Goal: Information Seeking & Learning: Learn about a topic

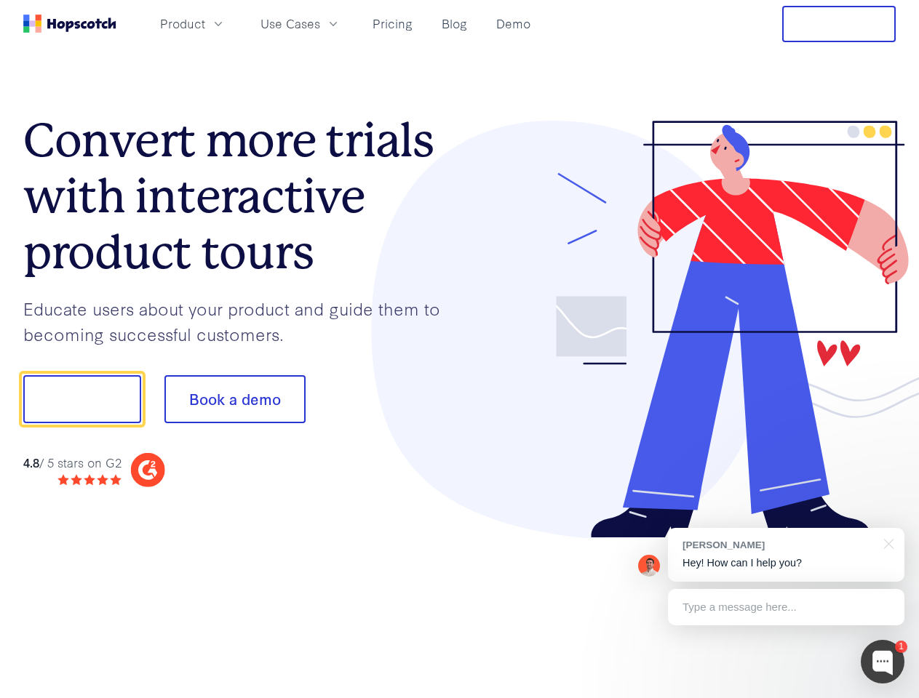
click at [460, 349] on div at bounding box center [678, 330] width 436 height 418
click at [205, 23] on span "Product" at bounding box center [182, 24] width 45 height 18
click at [320, 23] on span "Use Cases" at bounding box center [290, 24] width 60 height 18
click at [839, 24] on button "Free Trial" at bounding box center [838, 24] width 113 height 36
click at [81, 399] on button "Show me!" at bounding box center [82, 399] width 118 height 48
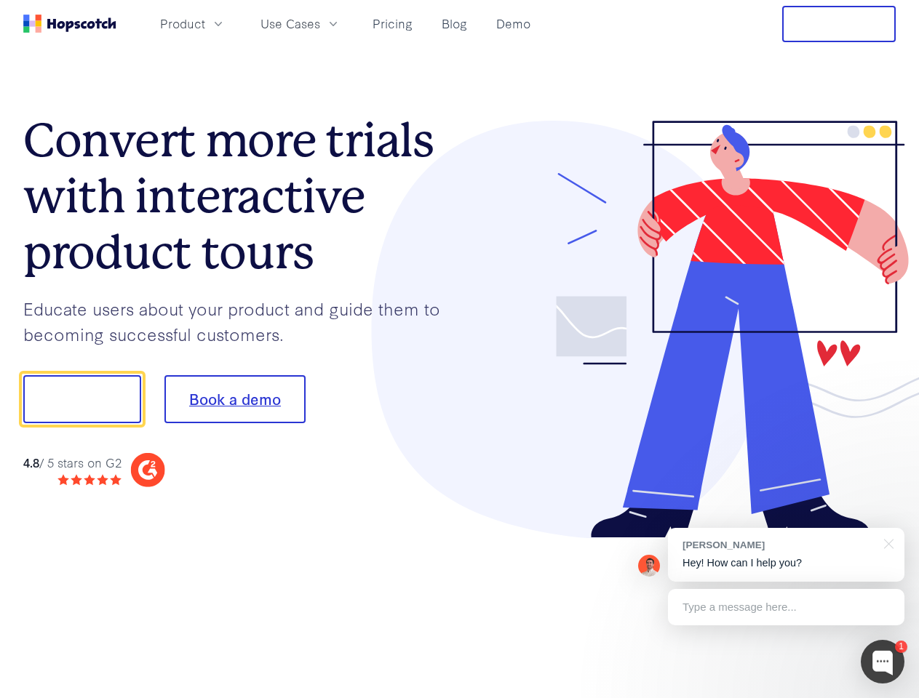
click at [234, 399] on button "Book a demo" at bounding box center [234, 399] width 141 height 48
click at [882, 662] on div at bounding box center [882, 662] width 44 height 44
click at [785, 555] on div "[PERSON_NAME] Hey! How can I help you?" at bounding box center [786, 555] width 236 height 54
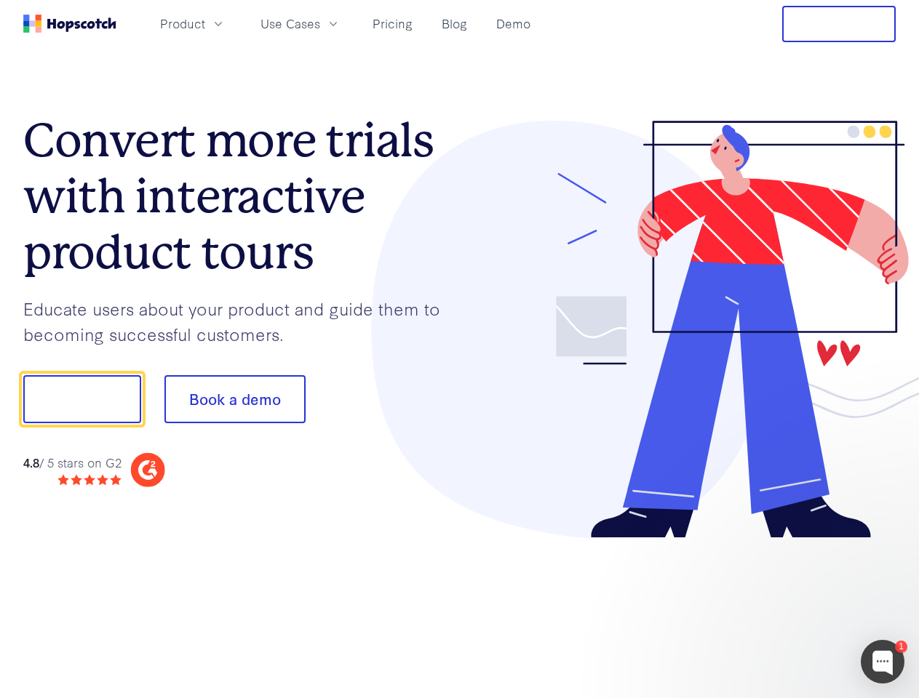
click at [886, 543] on div at bounding box center [767, 397] width 273 height 485
click at [785, 607] on div at bounding box center [767, 495] width 273 height 290
